Goal: Find specific page/section: Find specific page/section

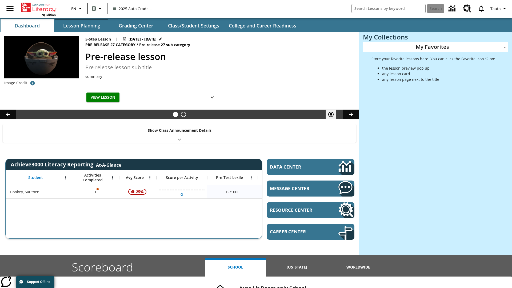
click at [82, 26] on button "Lesson Planning" at bounding box center [81, 25] width 53 height 13
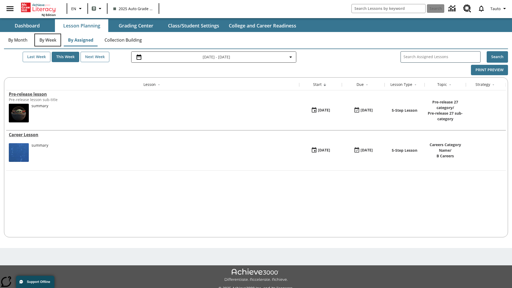
click at [48, 40] on button "By Week" at bounding box center [47, 40] width 27 height 13
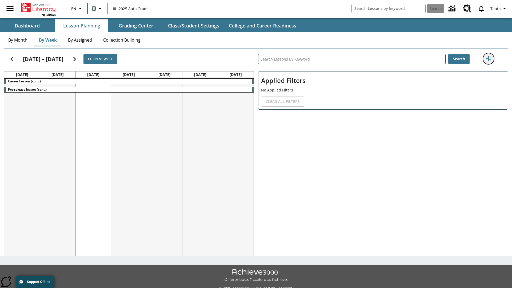
click at [488, 59] on icon "Filters Side menu" at bounding box center [488, 58] width 5 height 5
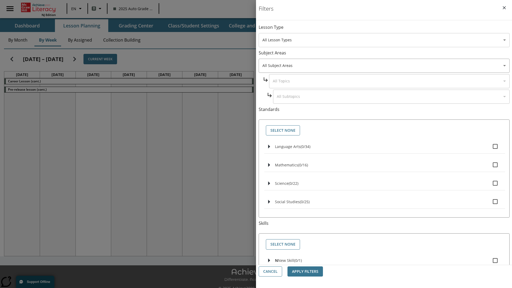
click at [384, 40] on body "Skip to main content NJ Edition EN B 2025 Auto Grade 1 B Search 0 Tauto Dashboa…" at bounding box center [256, 150] width 512 height 300
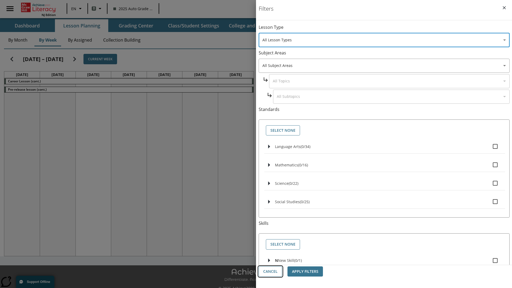
click at [270, 272] on button "Cancel" at bounding box center [270, 271] width 23 height 10
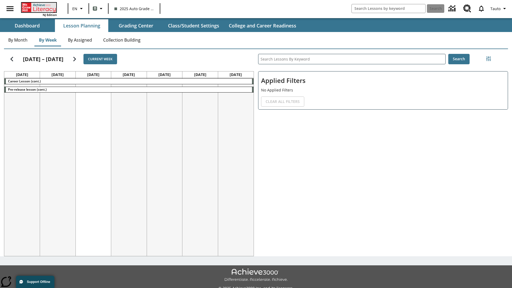
click at [38, 7] on icon "Home" at bounding box center [39, 8] width 35 height 10
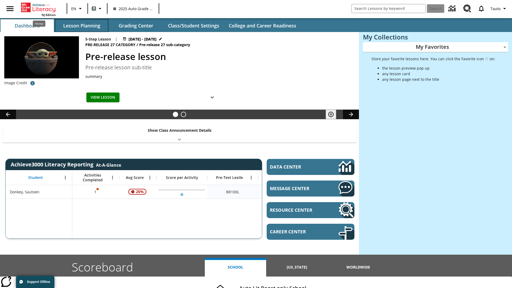
click at [82, 26] on button "Lesson Planning" at bounding box center [81, 25] width 53 height 13
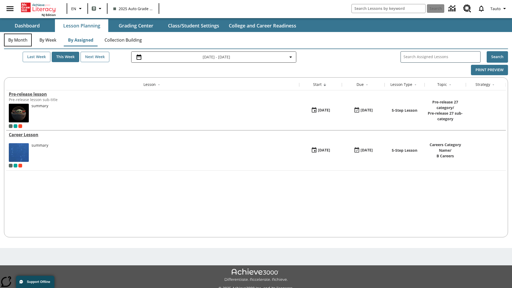
click at [18, 40] on button "By Month" at bounding box center [18, 40] width 28 height 13
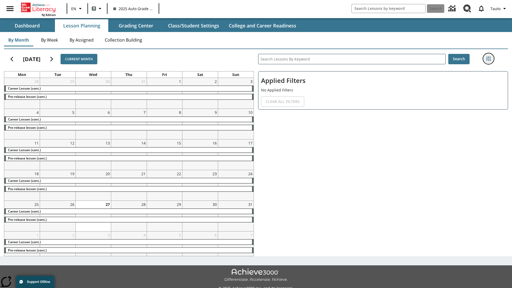
click at [488, 59] on icon "Filters Side menu" at bounding box center [488, 58] width 5 height 5
